Goal: Task Accomplishment & Management: Manage account settings

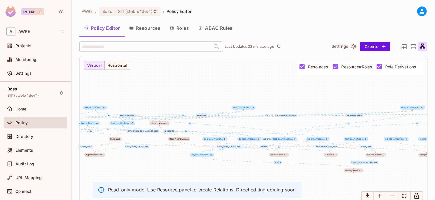
click at [29, 79] on div "Settings" at bounding box center [35, 74] width 63 height 14
click at [30, 73] on span "Settings" at bounding box center [23, 73] width 16 height 5
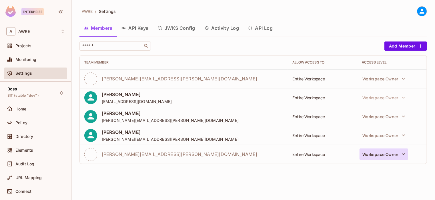
click at [399, 151] on button "Workspace Owner" at bounding box center [384, 153] width 49 height 11
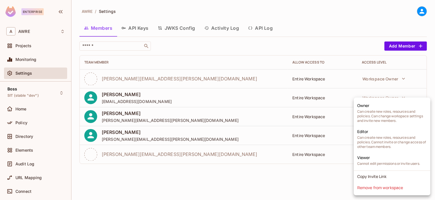
click at [166, 177] on div at bounding box center [217, 100] width 435 height 200
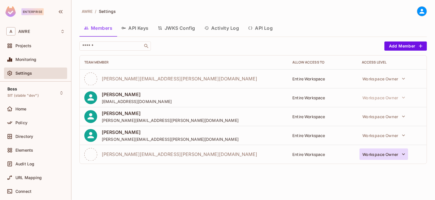
click at [404, 154] on icon "button" at bounding box center [403, 154] width 3 height 2
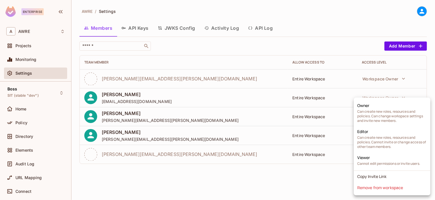
click at [236, 182] on div at bounding box center [217, 100] width 435 height 200
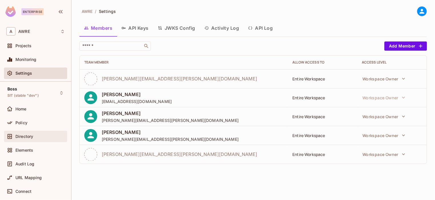
click at [35, 138] on div "Directory" at bounding box center [35, 136] width 59 height 7
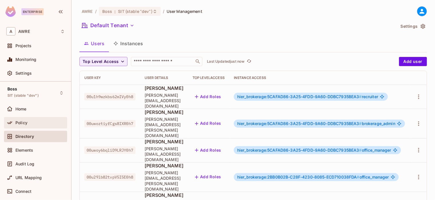
click at [33, 127] on div "Policy" at bounding box center [35, 122] width 63 height 11
